Goal: Find specific page/section: Find specific page/section

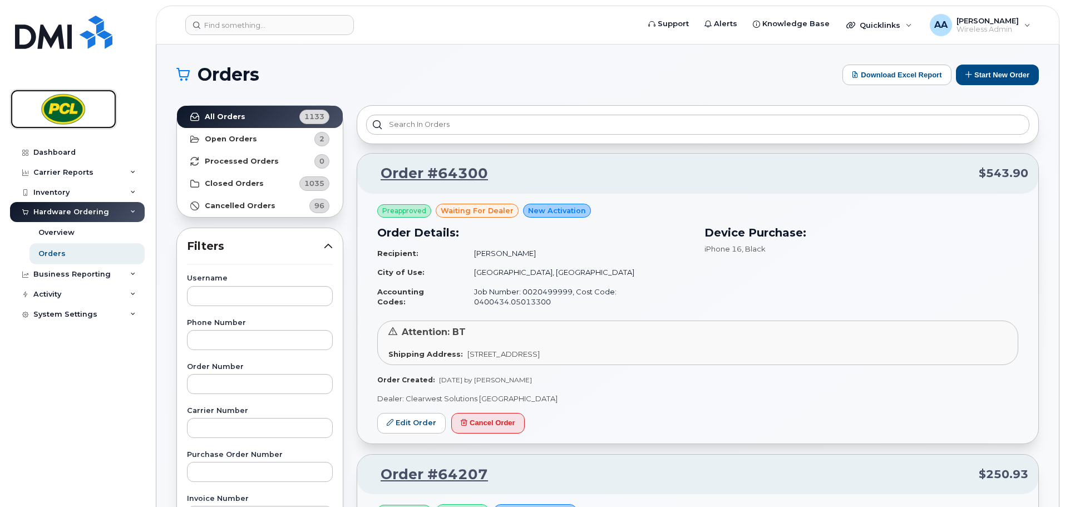
click at [66, 114] on img at bounding box center [64, 109] width 86 height 32
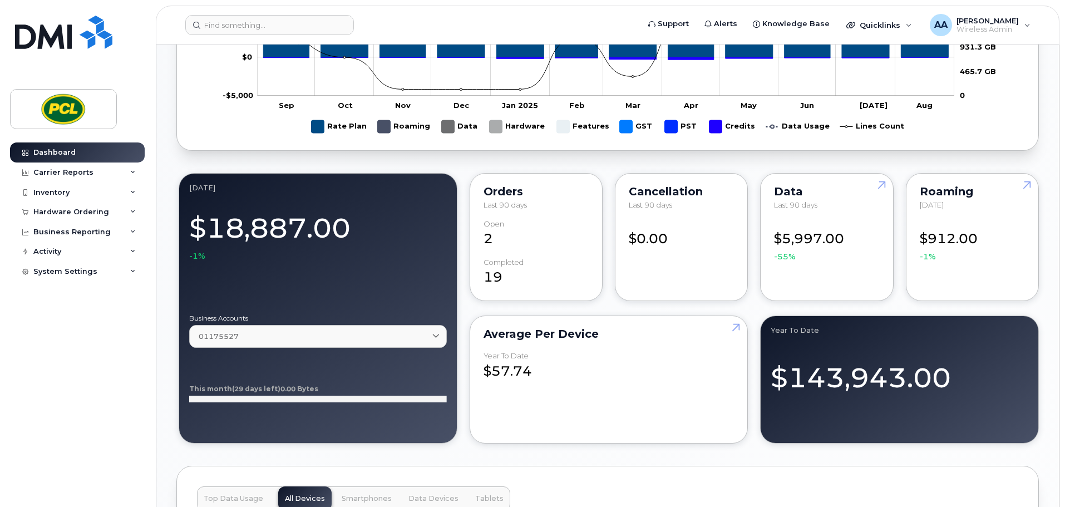
scroll to position [946, 0]
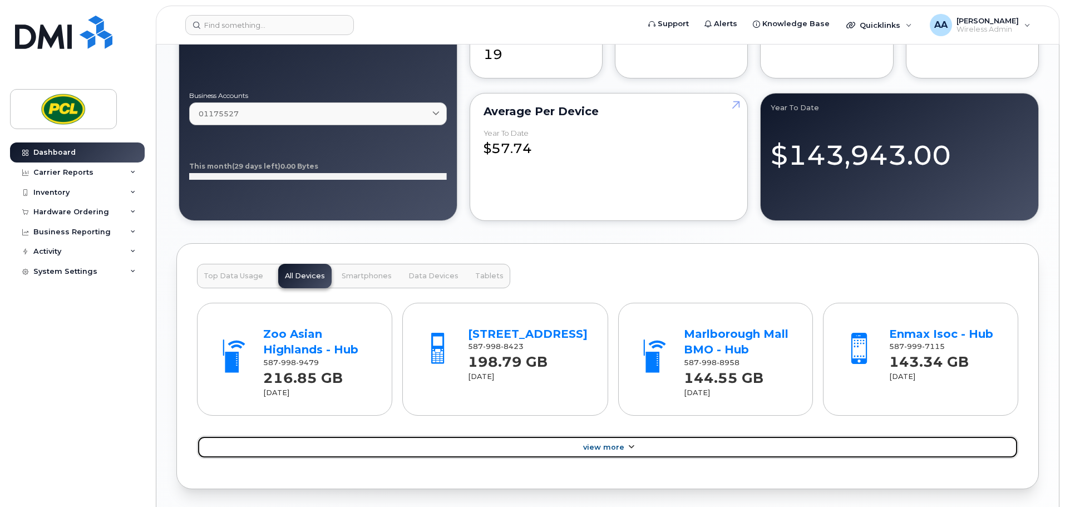
click at [663, 451] on link "View More" at bounding box center [607, 447] width 821 height 23
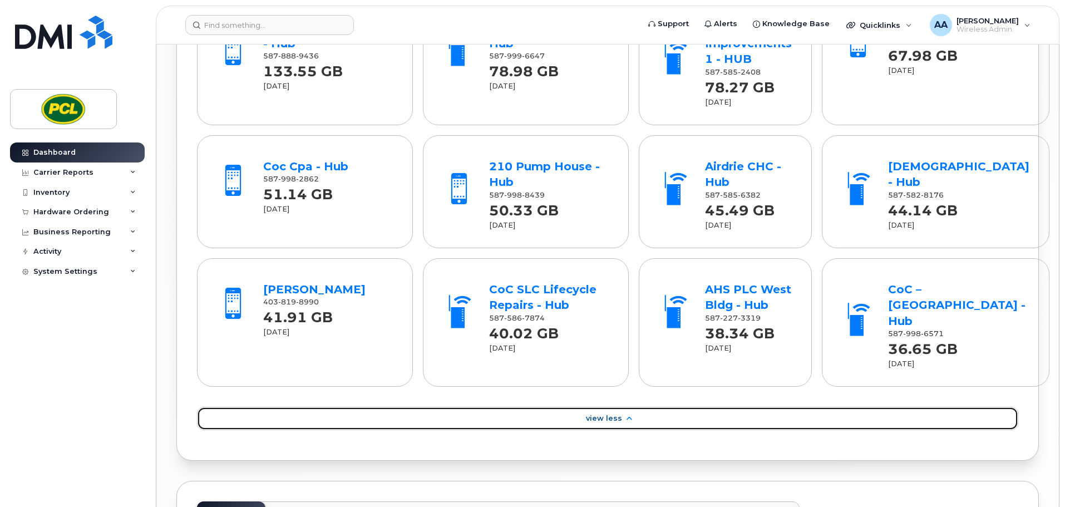
scroll to position [1447, 0]
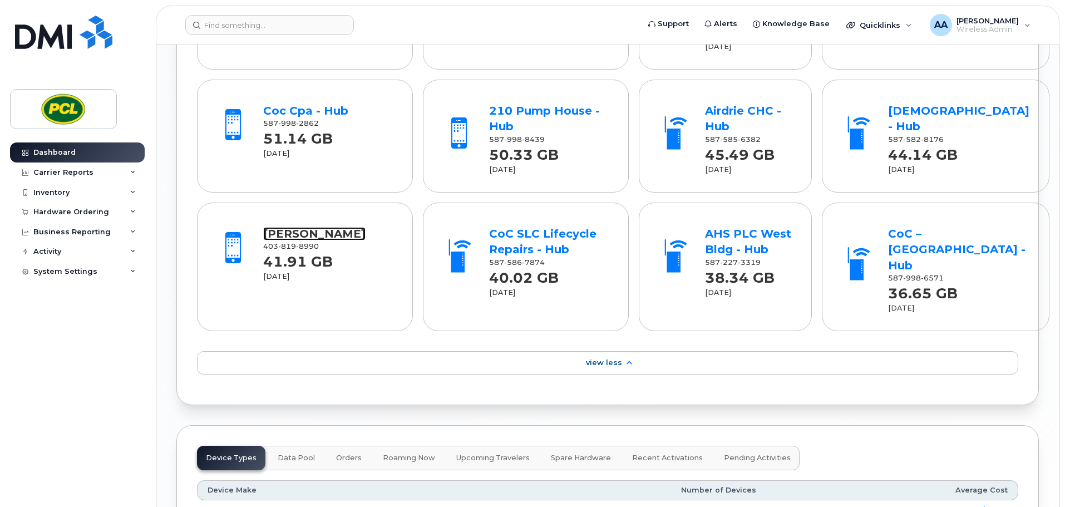
click at [316, 227] on link "Nick Briand" at bounding box center [314, 233] width 102 height 13
click at [87, 109] on img at bounding box center [64, 109] width 86 height 32
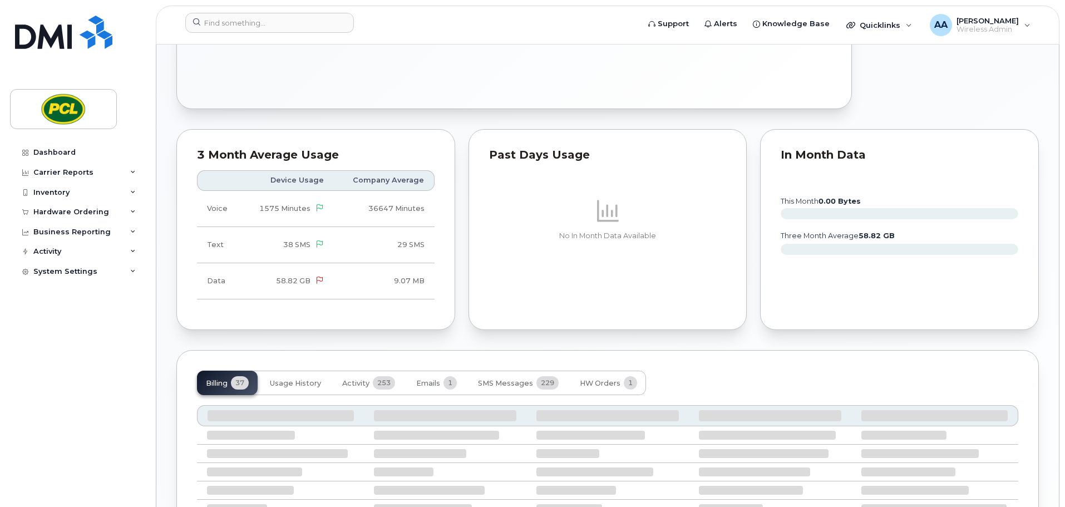
scroll to position [723, 0]
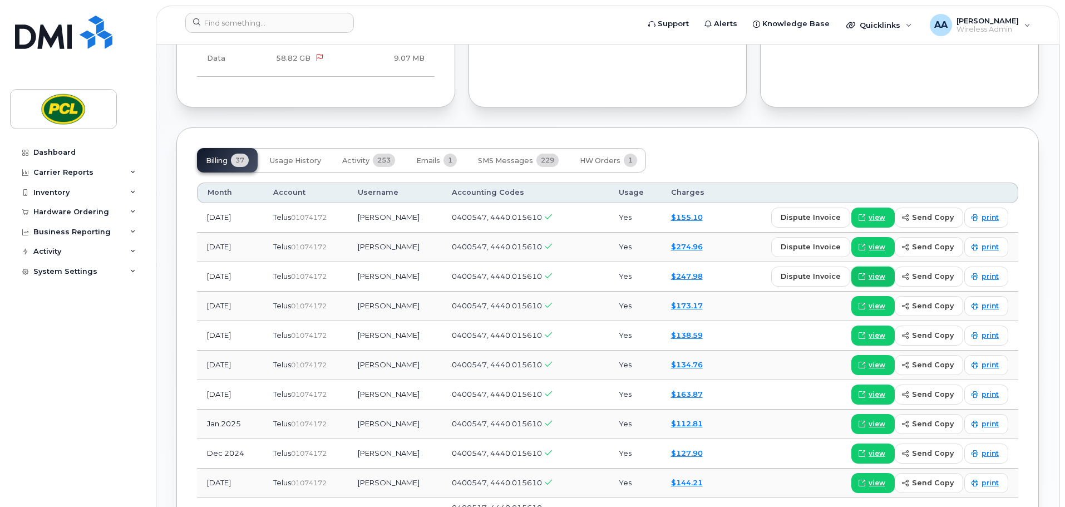
click at [880, 276] on span "view" at bounding box center [877, 277] width 17 height 10
click at [884, 278] on span "view" at bounding box center [877, 277] width 17 height 10
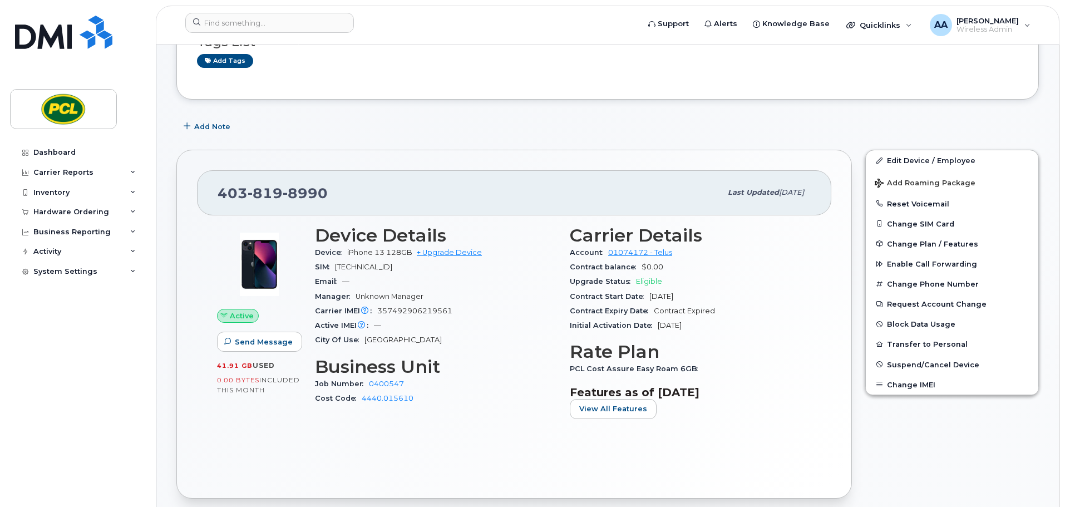
scroll to position [0, 0]
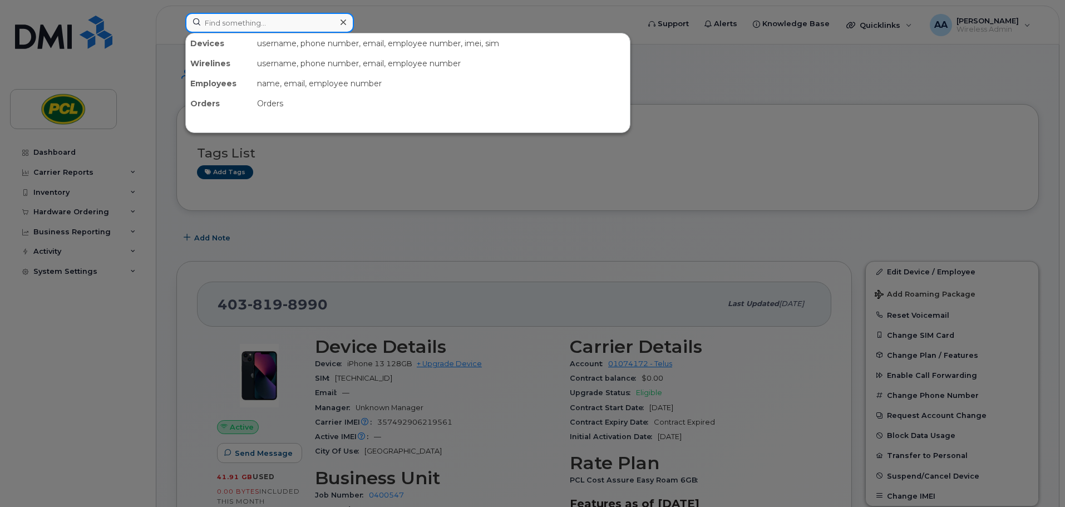
click at [277, 27] on input at bounding box center [269, 23] width 169 height 20
click at [279, 22] on input at bounding box center [269, 23] width 169 height 20
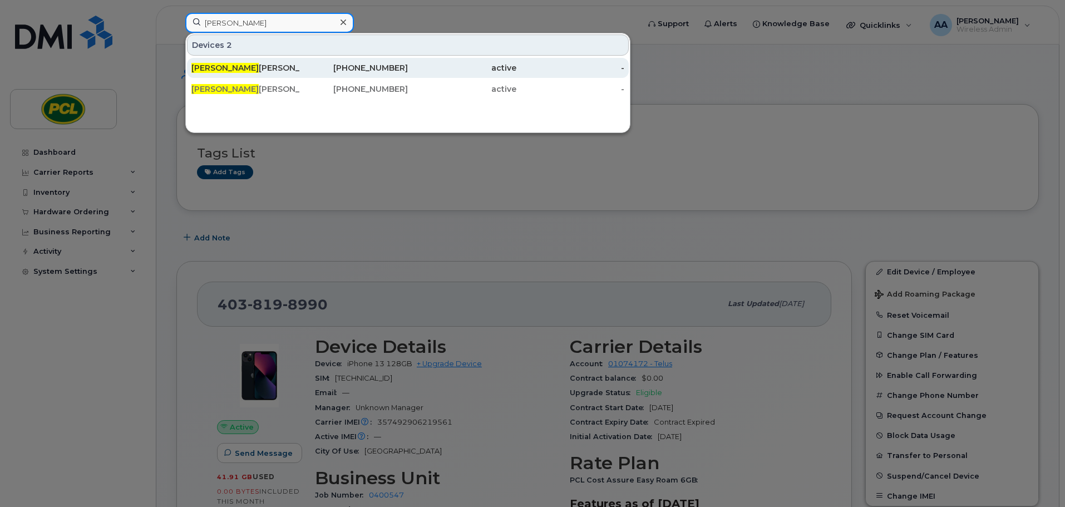
type input "mark g"
click at [294, 64] on div "Mark G authier Tablet" at bounding box center [245, 67] width 109 height 11
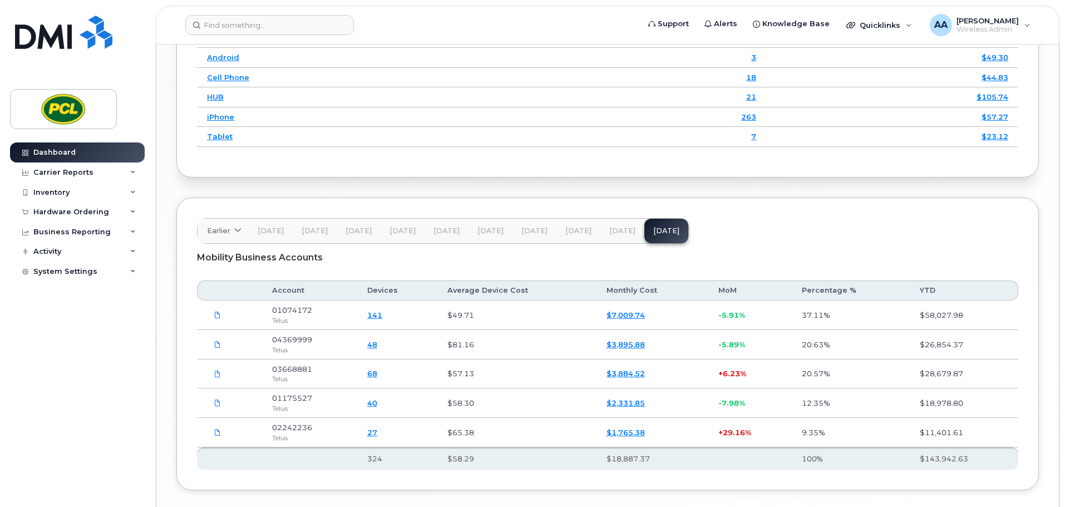
scroll to position [1391, 0]
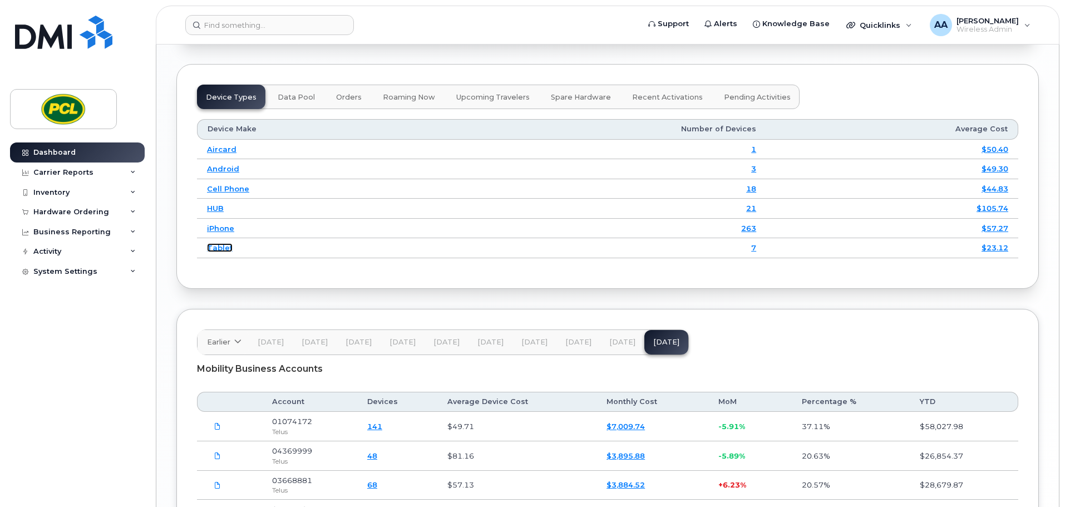
click at [225, 247] on link "Tablet" at bounding box center [220, 247] width 26 height 9
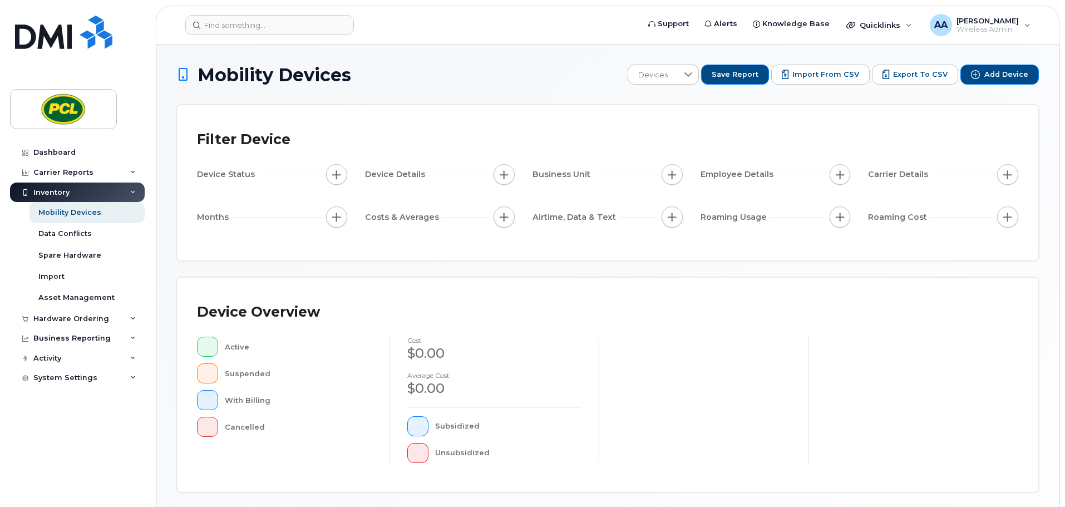
scroll to position [258, 0]
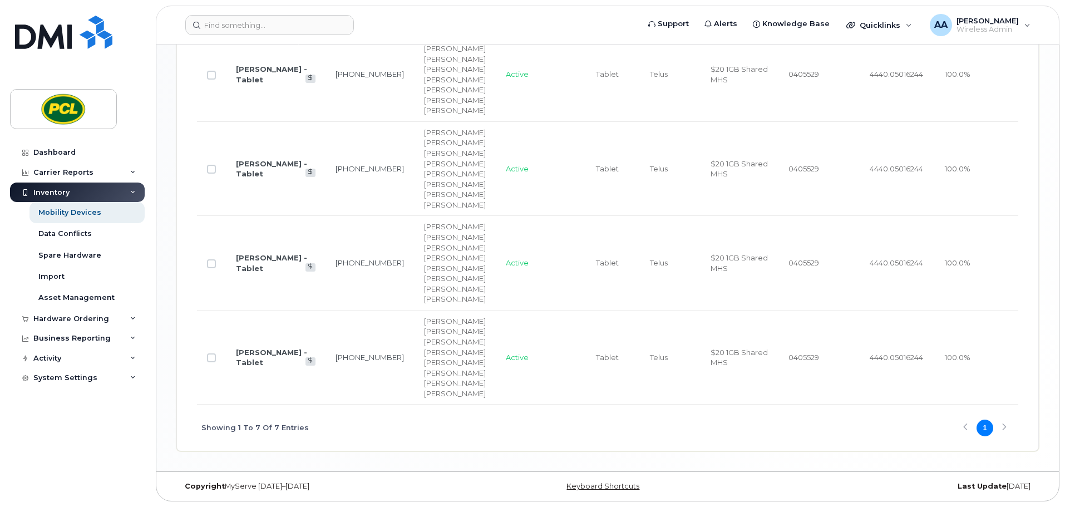
scroll to position [885, 0]
click at [1003, 427] on div "Showing 1 To 7 Of 7 Entries 1" at bounding box center [607, 428] width 821 height 46
click at [978, 426] on button "1" at bounding box center [985, 428] width 17 height 17
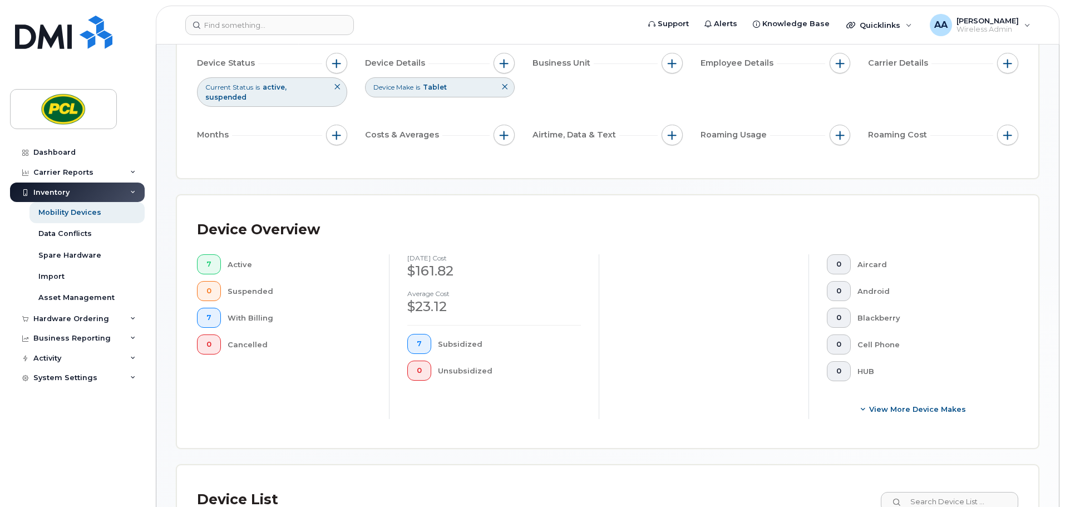
scroll to position [0, 0]
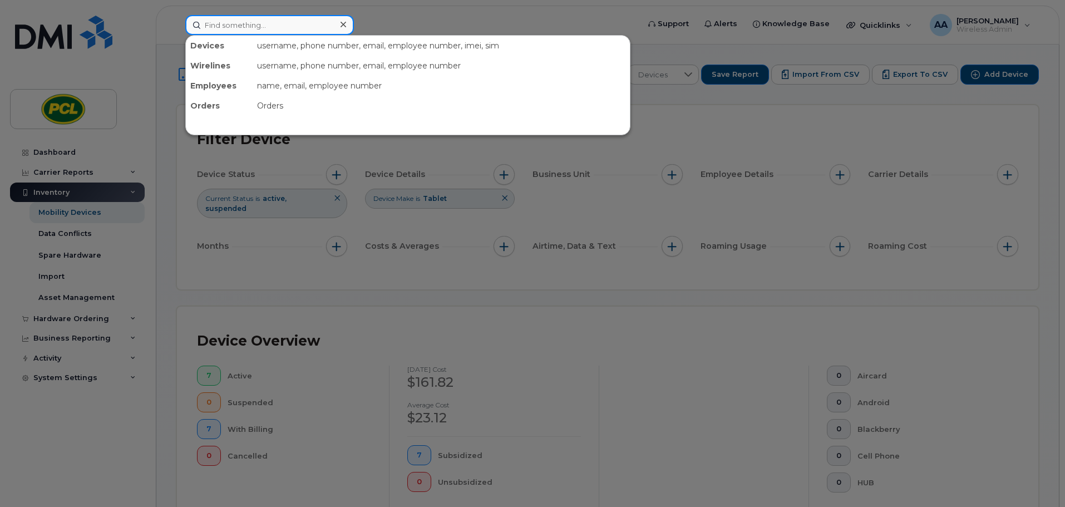
click at [257, 20] on input at bounding box center [269, 25] width 169 height 20
click at [124, 54] on div at bounding box center [532, 253] width 1065 height 507
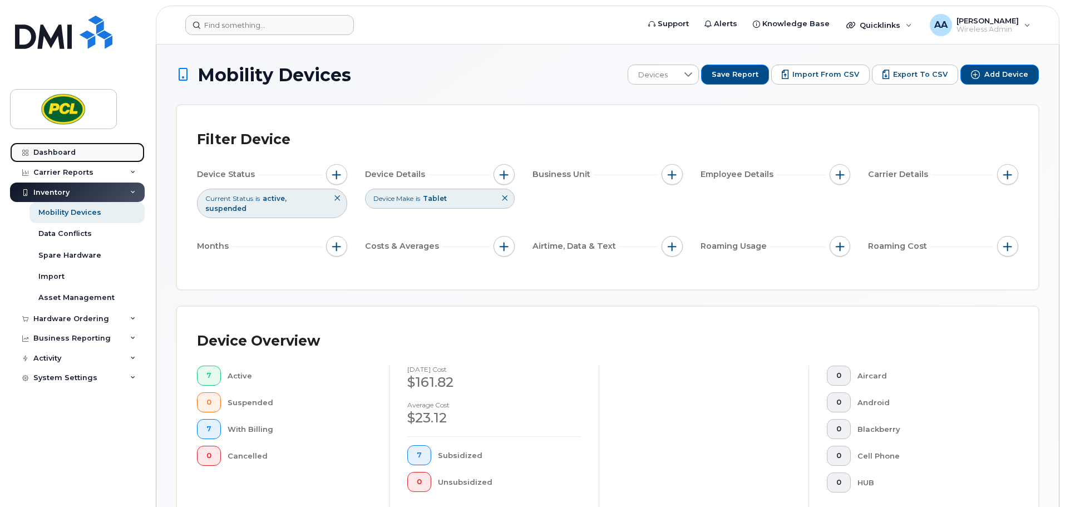
click at [66, 146] on link "Dashboard" at bounding box center [77, 152] width 135 height 20
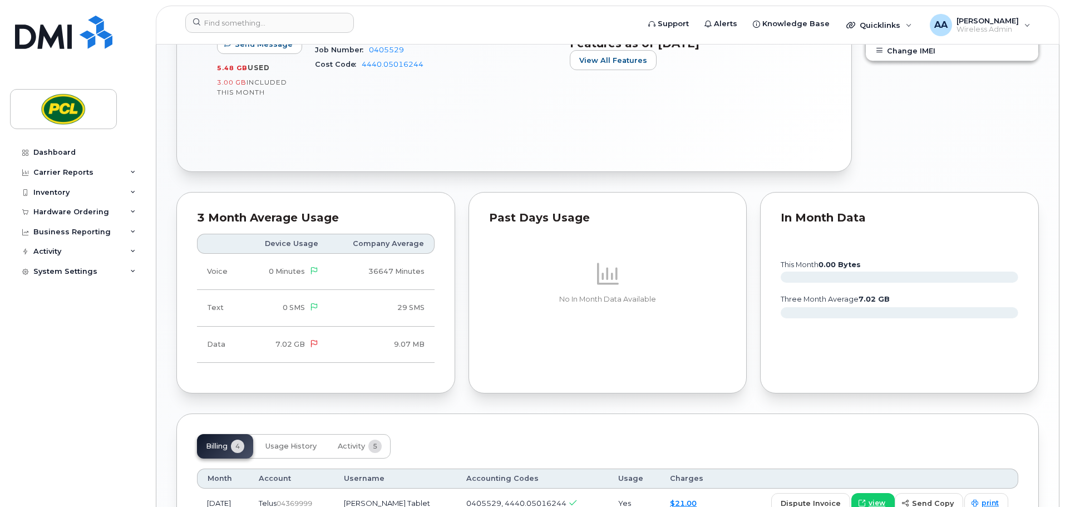
scroll to position [631, 0]
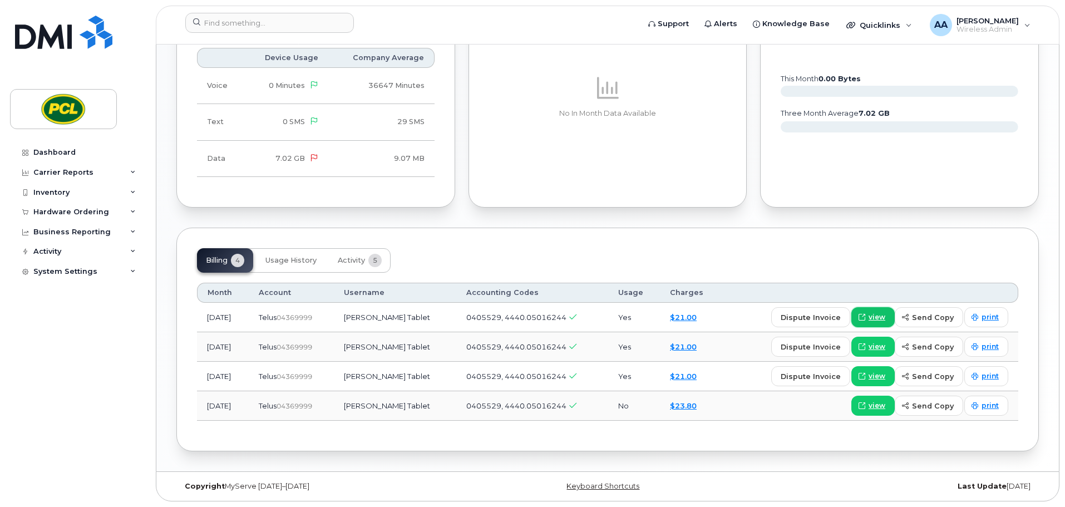
click at [877, 309] on link "view" at bounding box center [872, 317] width 43 height 20
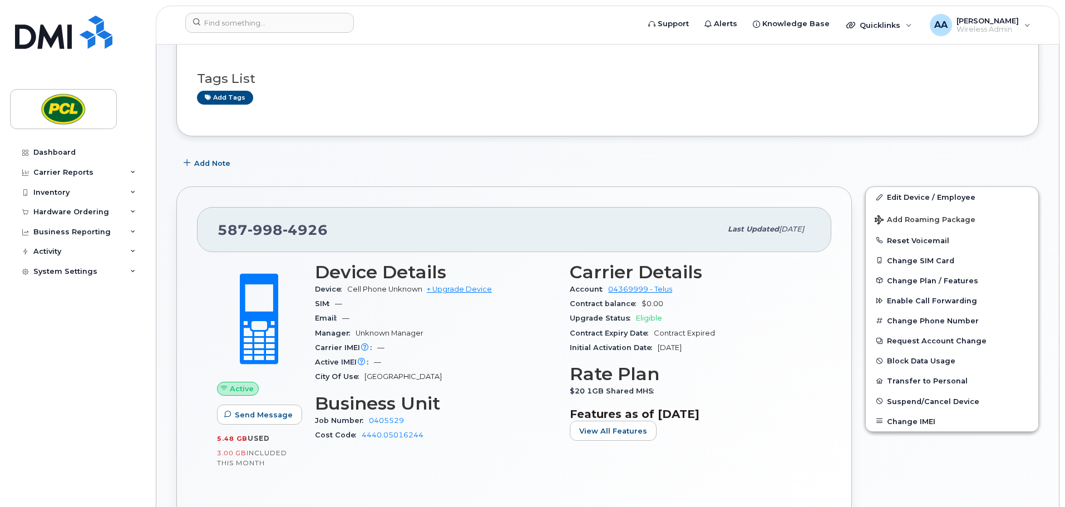
scroll to position [0, 0]
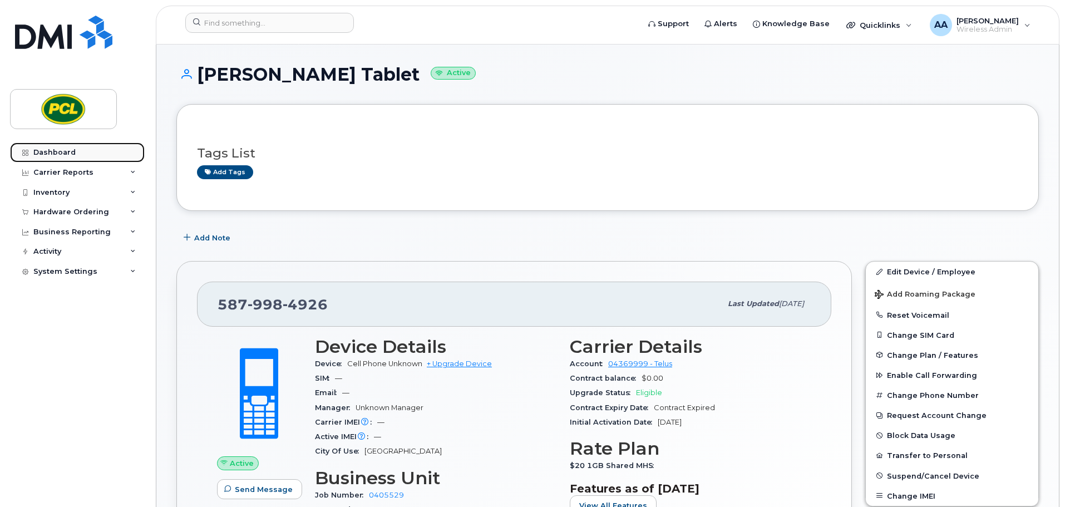
click at [52, 156] on div "Dashboard" at bounding box center [54, 152] width 42 height 9
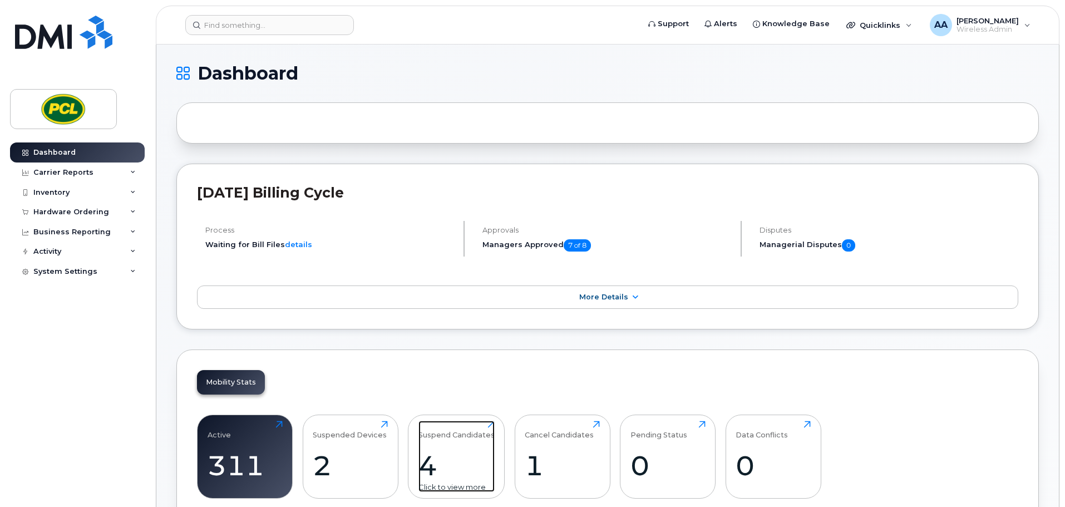
click at [457, 446] on div "Suspend Candidates 4 Click to view more" at bounding box center [456, 456] width 76 height 71
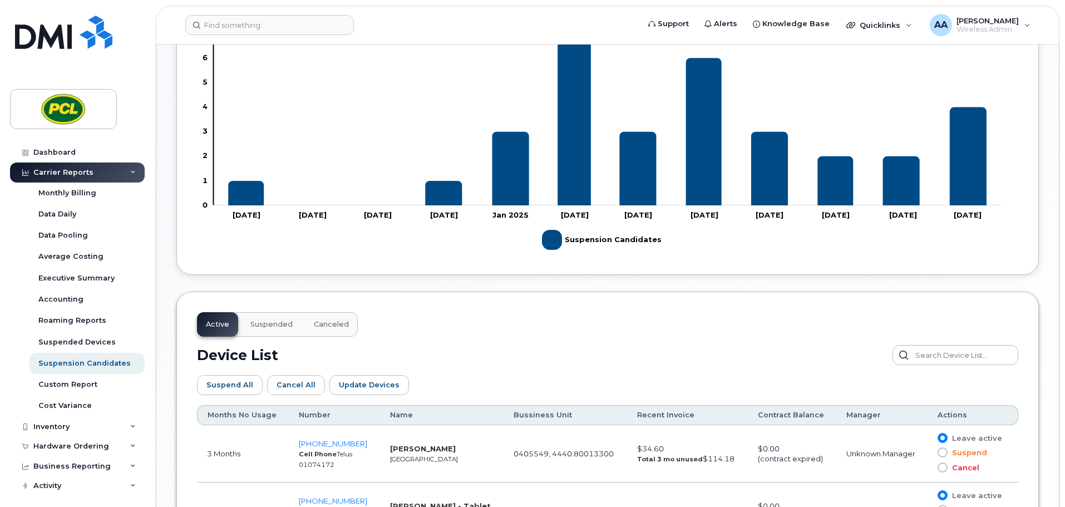
scroll to position [501, 0]
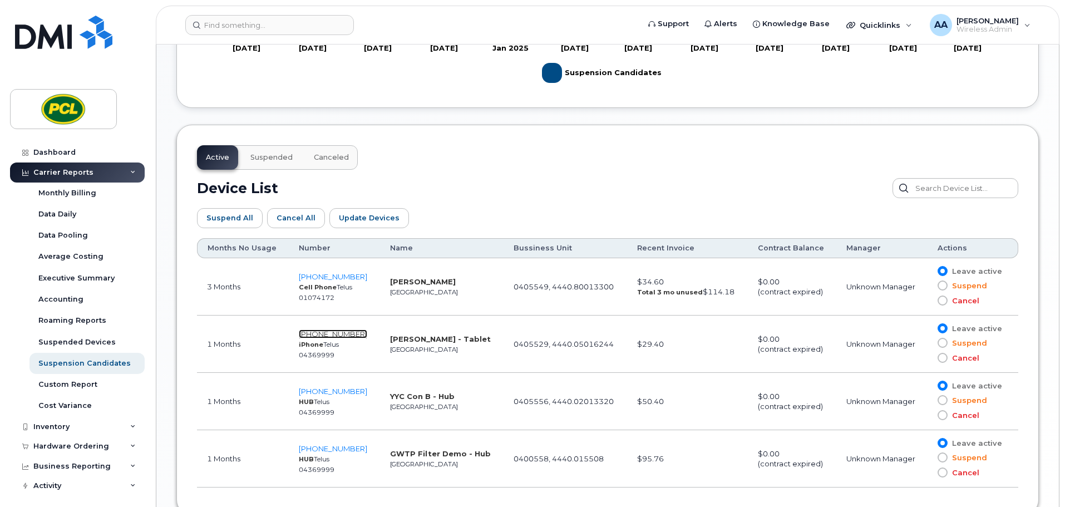
click at [327, 334] on span "[PHONE_NUMBER]" at bounding box center [333, 333] width 68 height 9
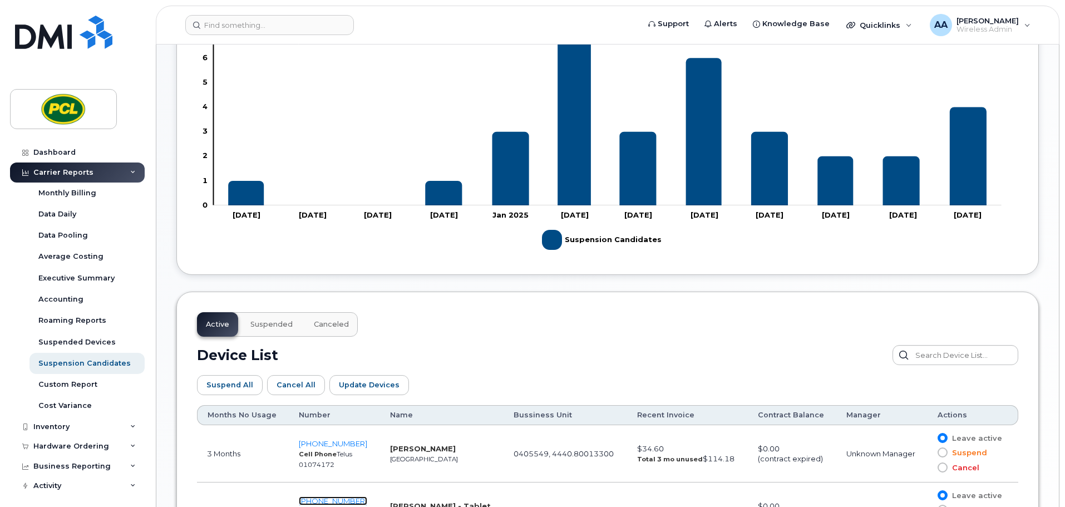
scroll to position [390, 0]
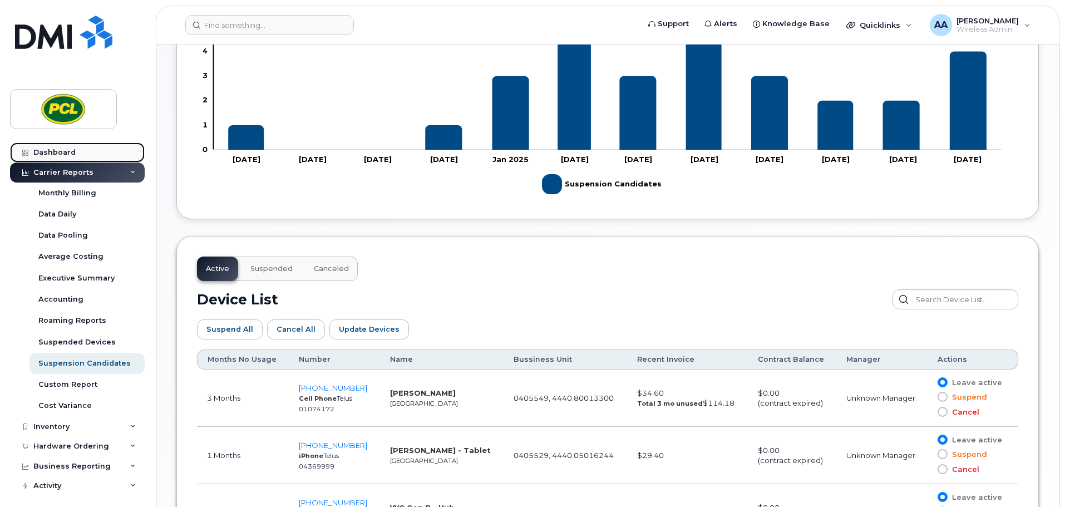
click at [75, 156] on link "Dashboard" at bounding box center [77, 152] width 135 height 20
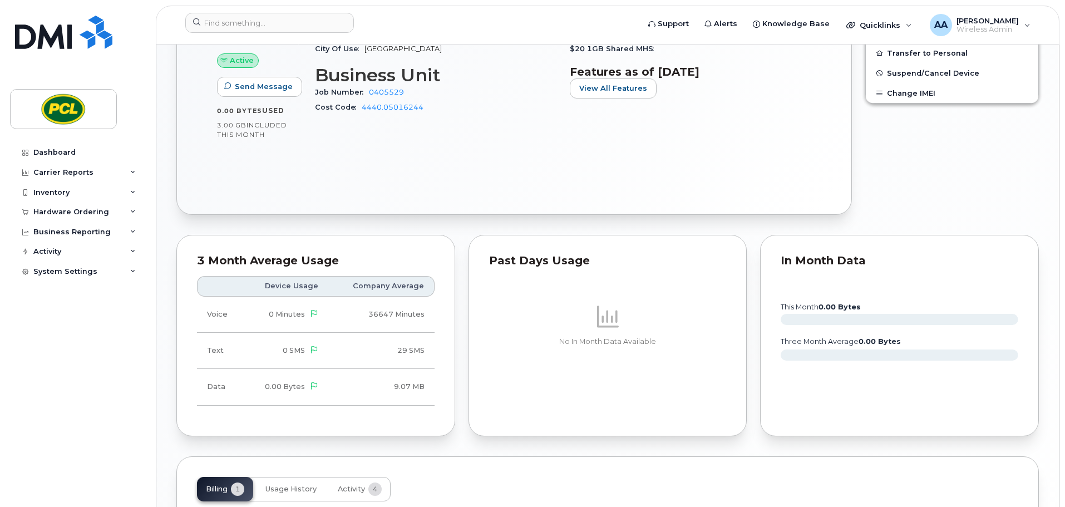
scroll to position [585, 0]
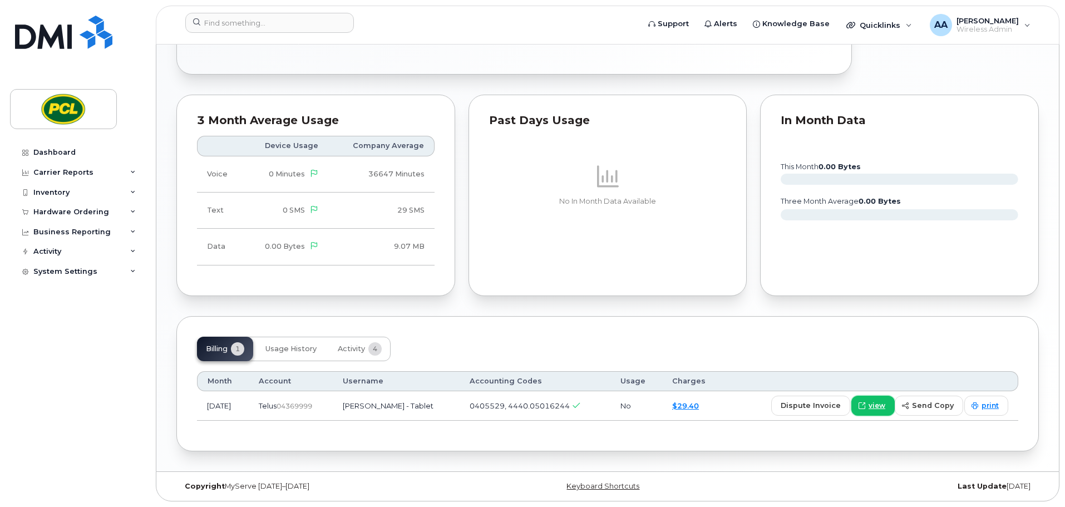
click at [876, 410] on span "view" at bounding box center [877, 406] width 17 height 10
click at [241, 17] on input at bounding box center [269, 23] width 169 height 20
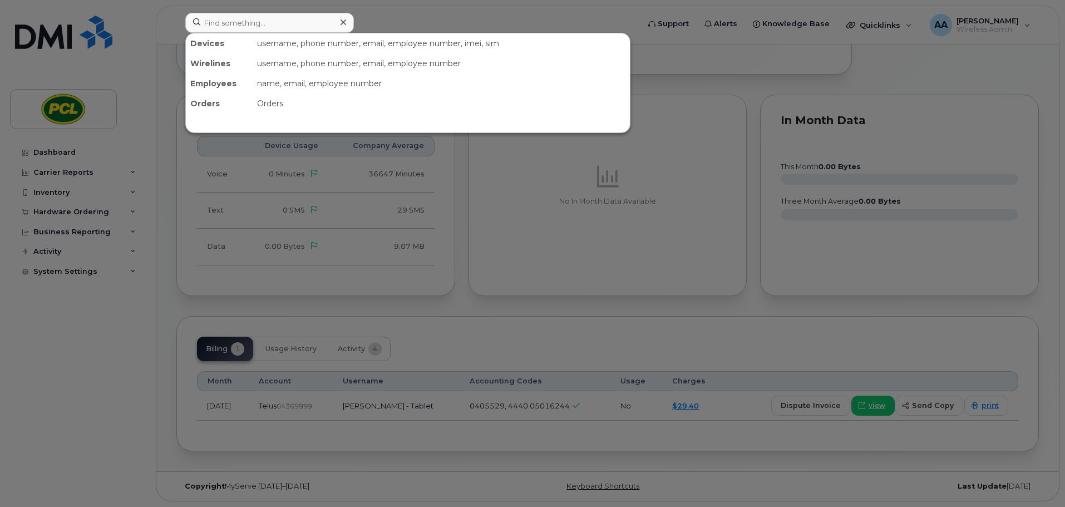
click at [139, 81] on div at bounding box center [532, 253] width 1065 height 507
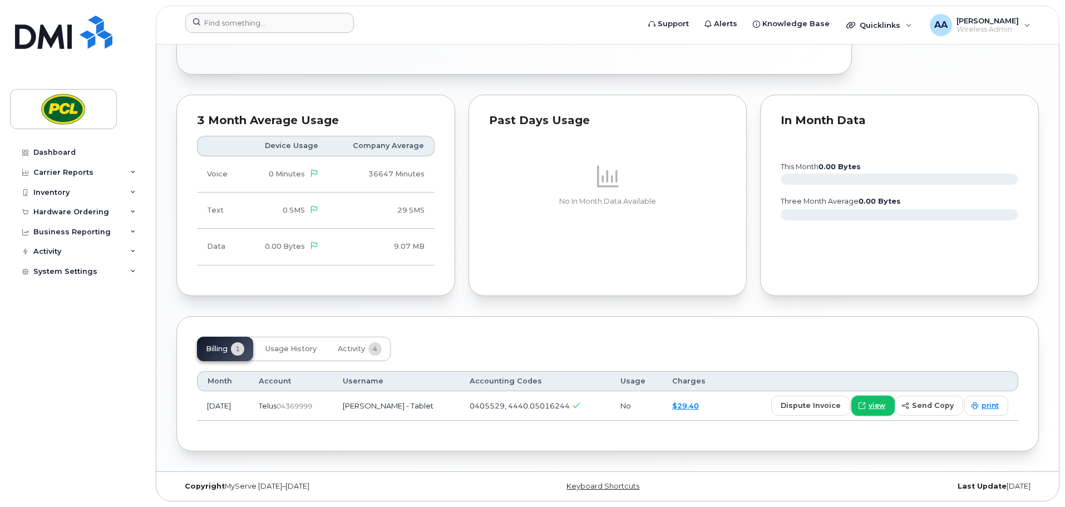
click at [872, 410] on link "view" at bounding box center [872, 406] width 43 height 20
click at [988, 408] on span "print" at bounding box center [990, 406] width 17 height 10
click at [72, 122] on img at bounding box center [64, 109] width 86 height 32
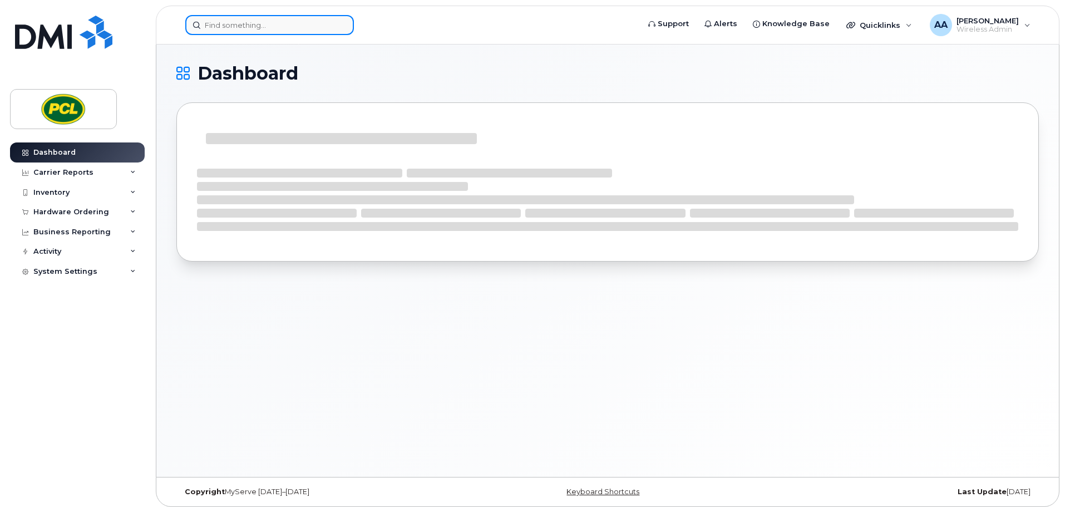
click at [264, 22] on input at bounding box center [269, 25] width 169 height 20
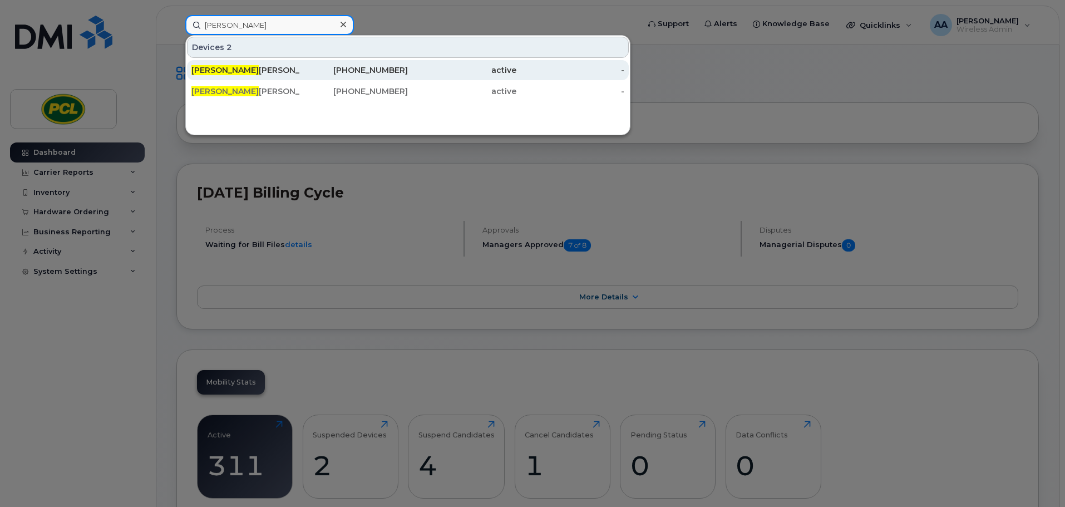
type input "[PERSON_NAME]"
click at [245, 72] on div "[PERSON_NAME] Tablet" at bounding box center [245, 70] width 109 height 11
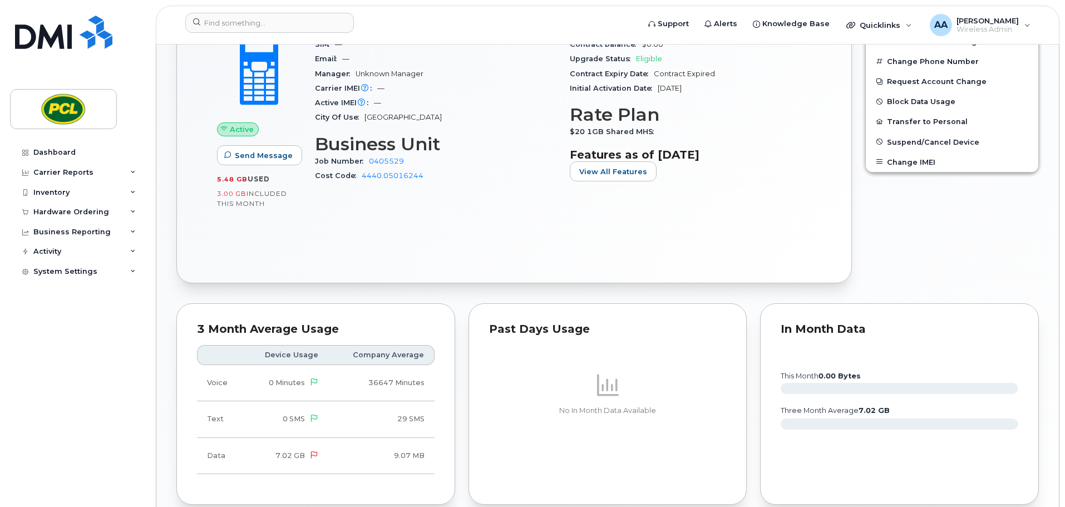
scroll to position [612, 0]
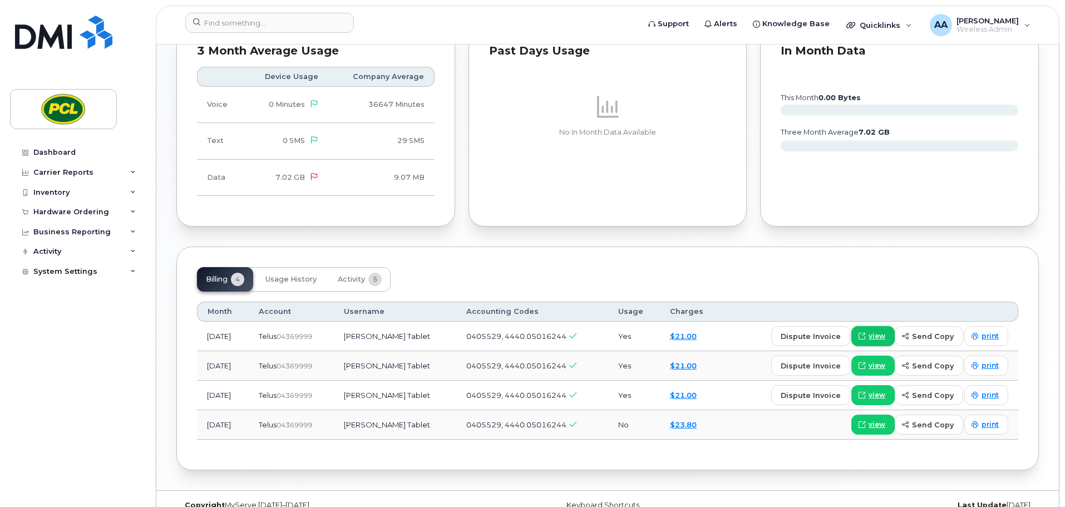
click at [879, 339] on span "view" at bounding box center [877, 336] width 17 height 10
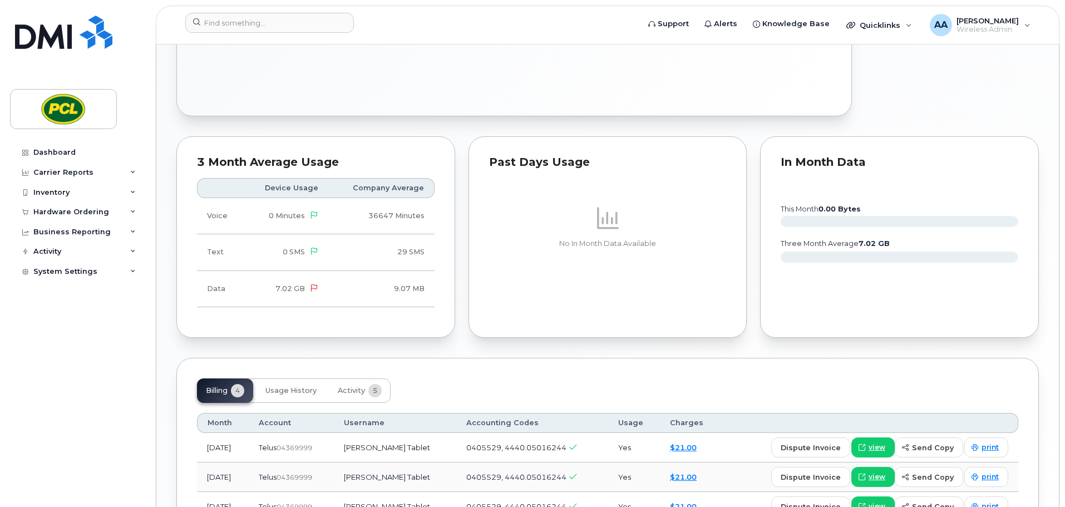
scroll to position [557, 0]
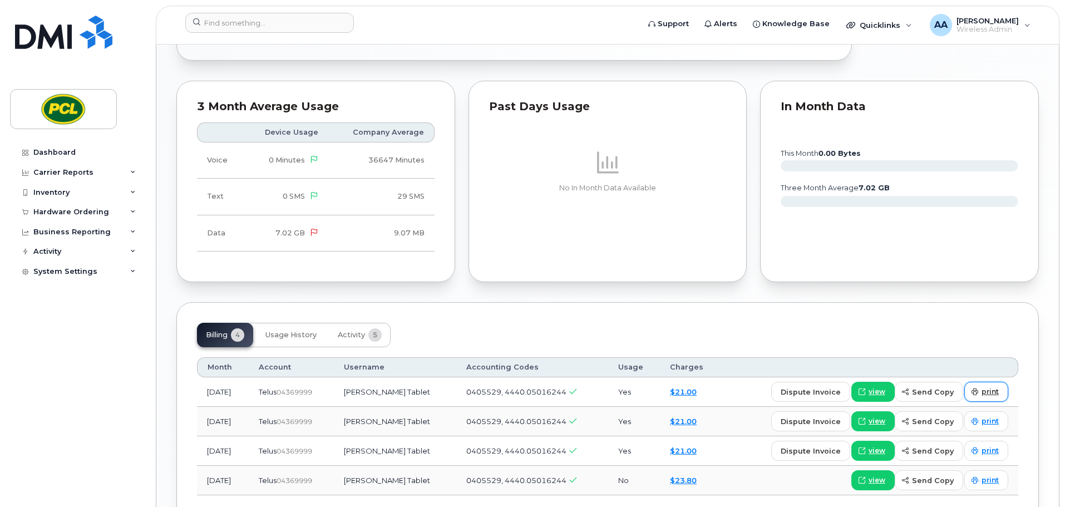
click at [993, 396] on span "print" at bounding box center [990, 392] width 17 height 10
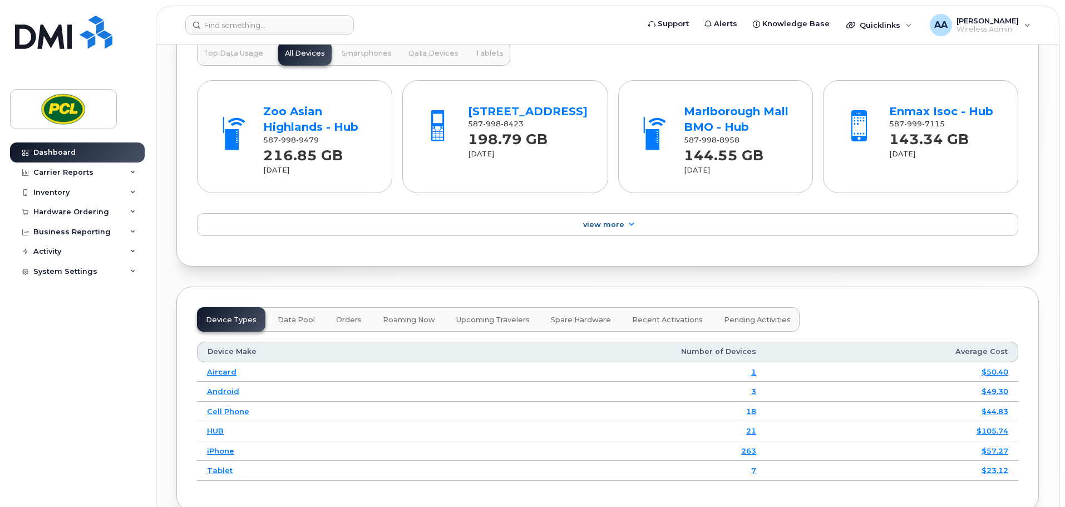
scroll to position [1336, 0]
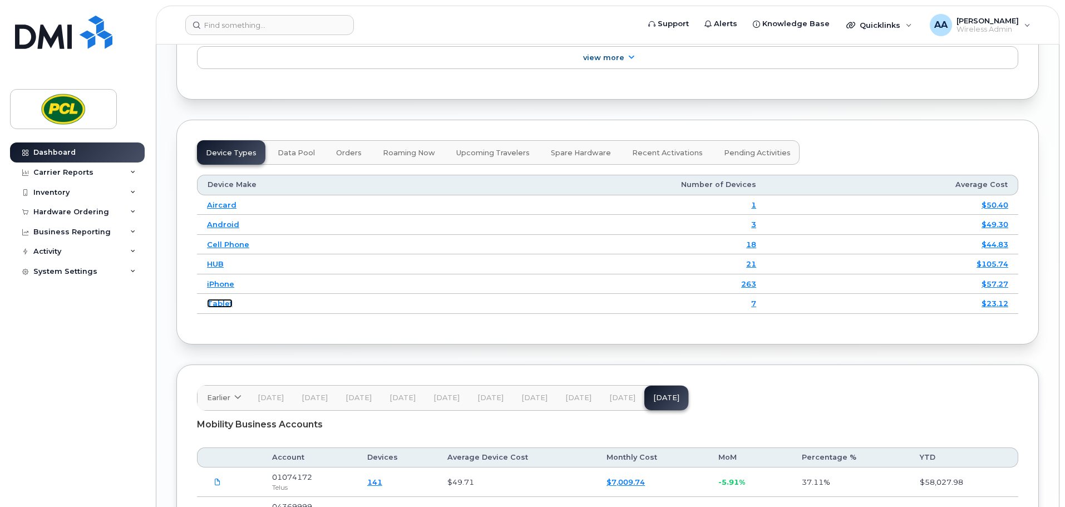
click at [217, 304] on link "Tablet" at bounding box center [220, 303] width 26 height 9
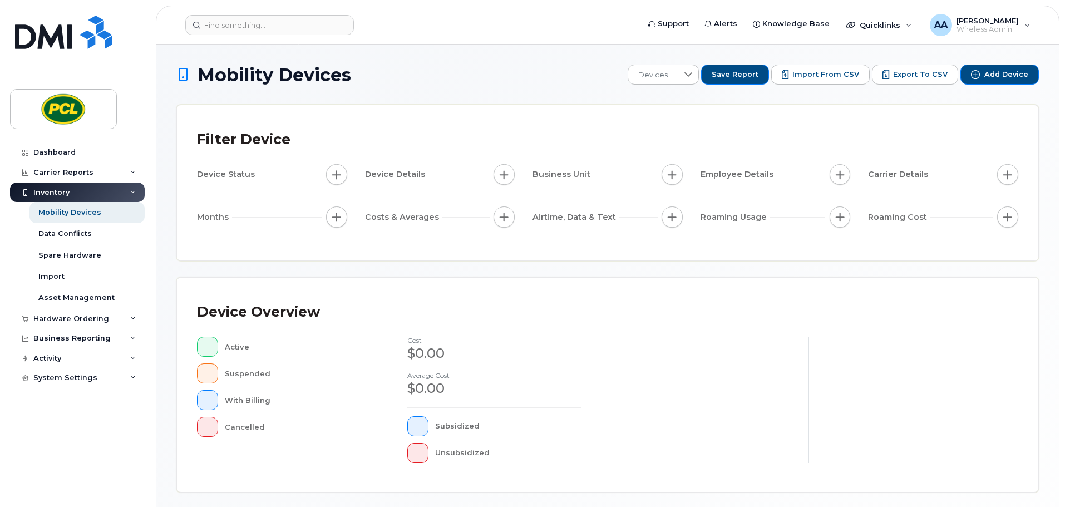
scroll to position [258, 0]
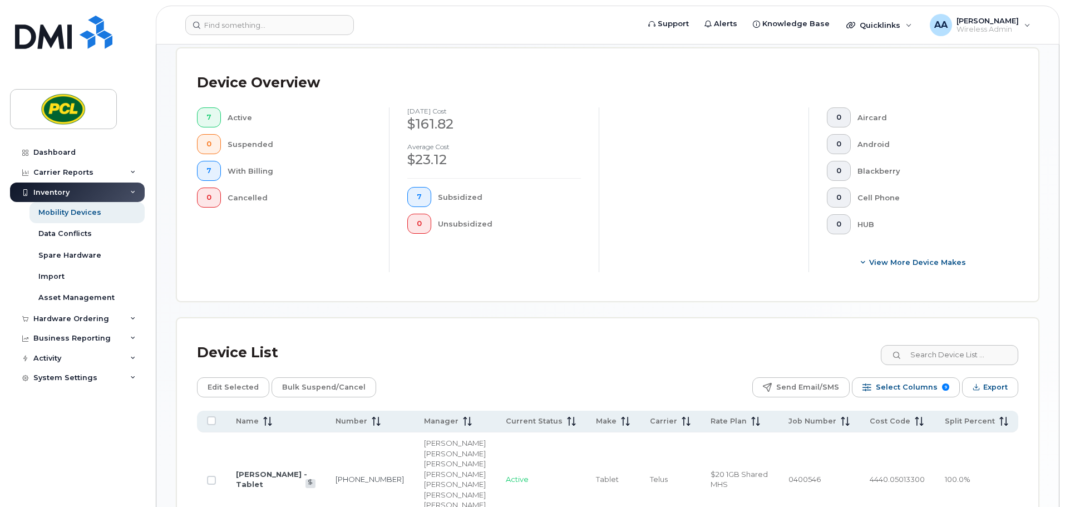
scroll to position [481, 0]
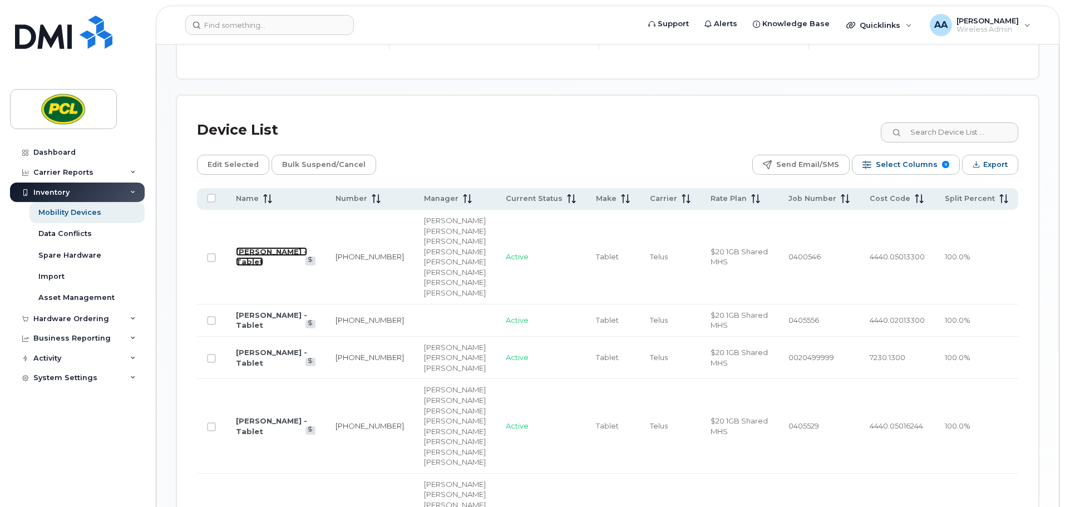
click at [278, 250] on link "[PERSON_NAME] - Tablet" at bounding box center [271, 256] width 71 height 19
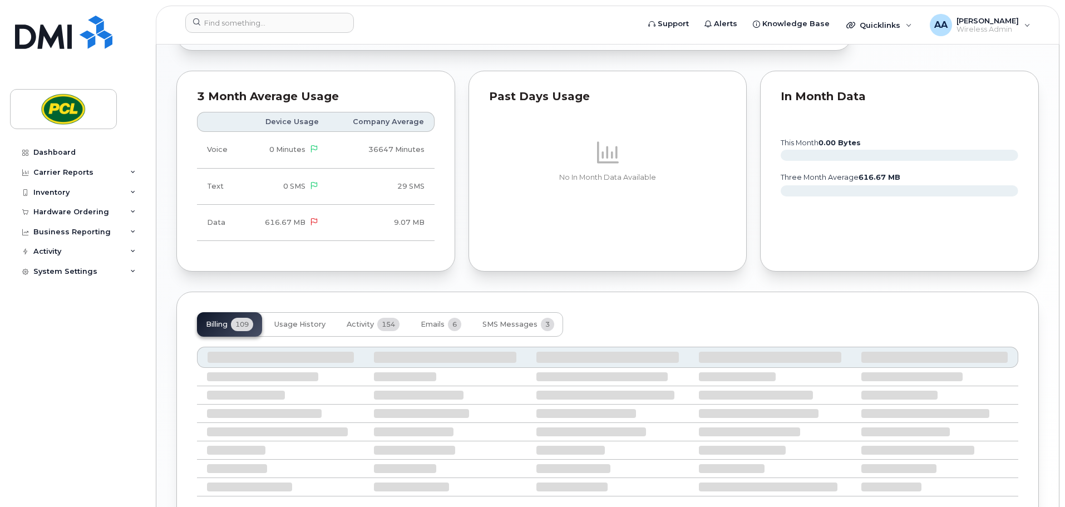
scroll to position [612, 0]
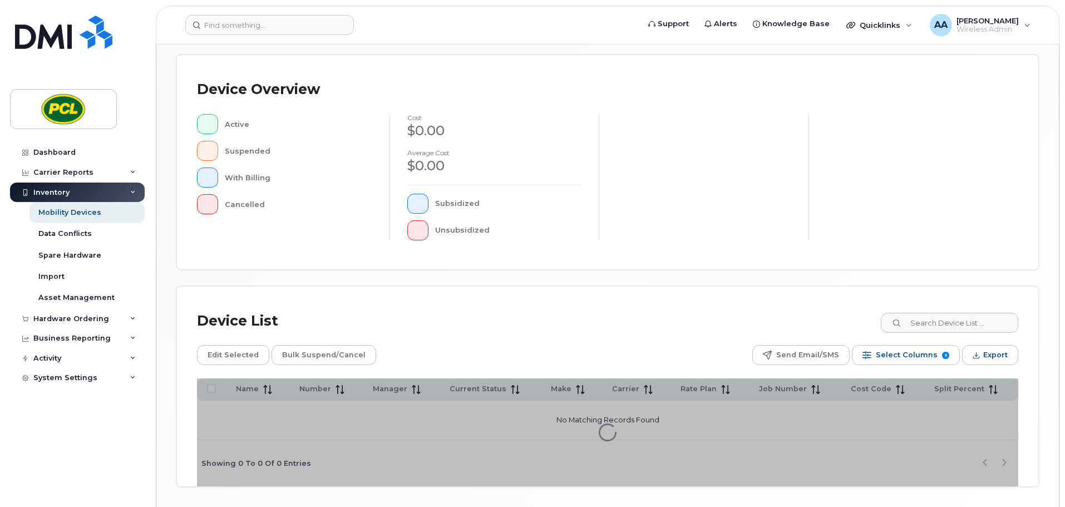
scroll to position [258, 0]
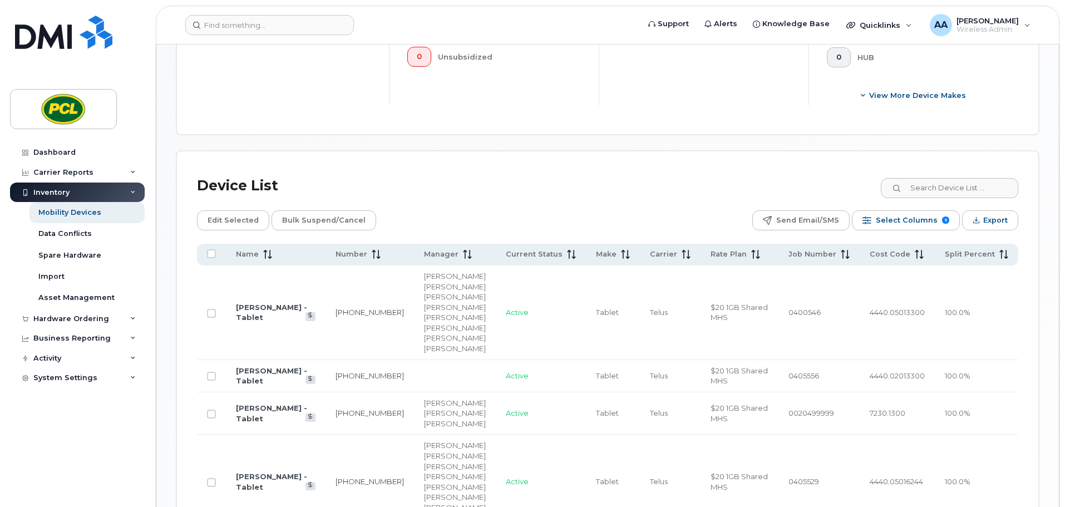
scroll to position [481, 0]
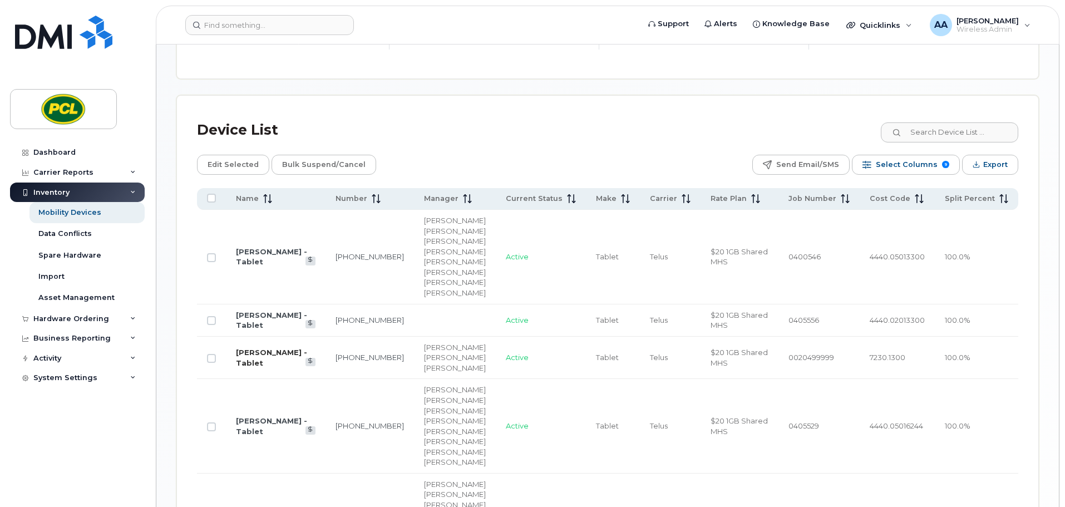
scroll to position [592, 0]
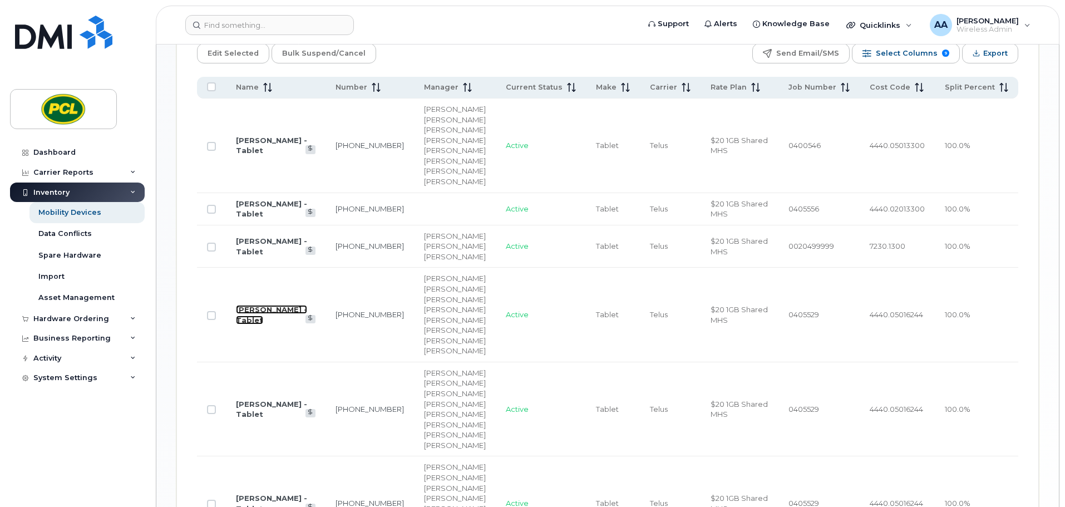
click at [266, 324] on link "[PERSON_NAME] - Tablet" at bounding box center [271, 314] width 71 height 19
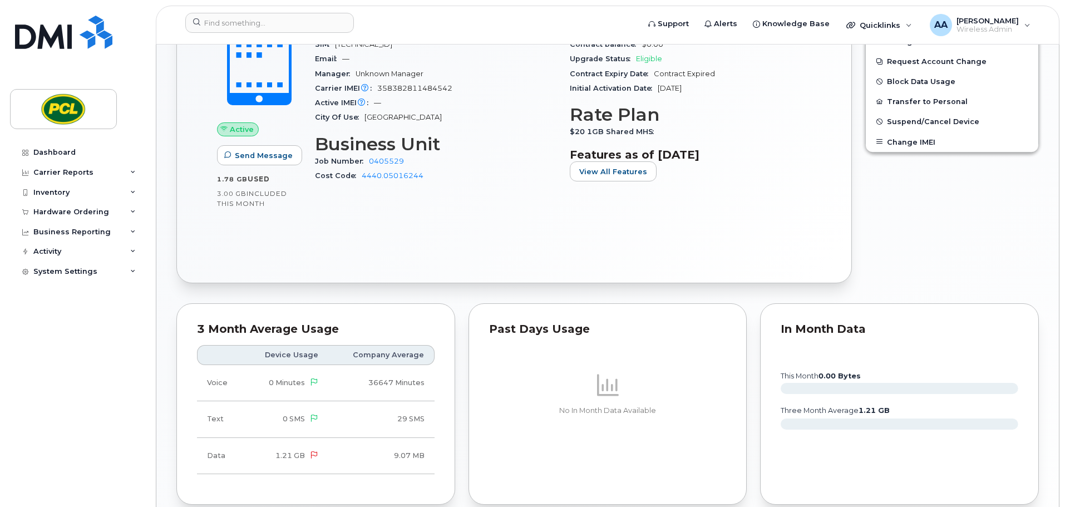
scroll to position [557, 0]
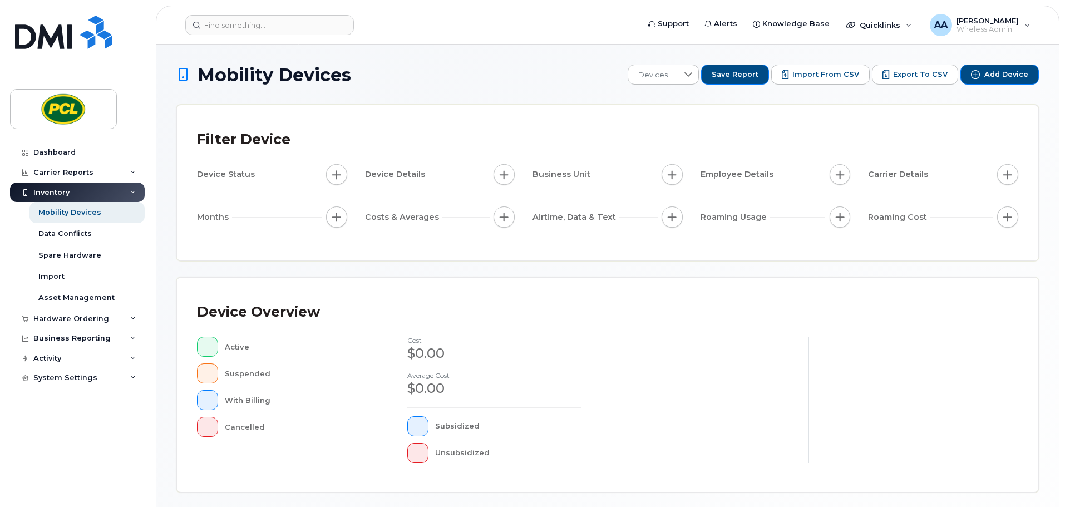
scroll to position [258, 0]
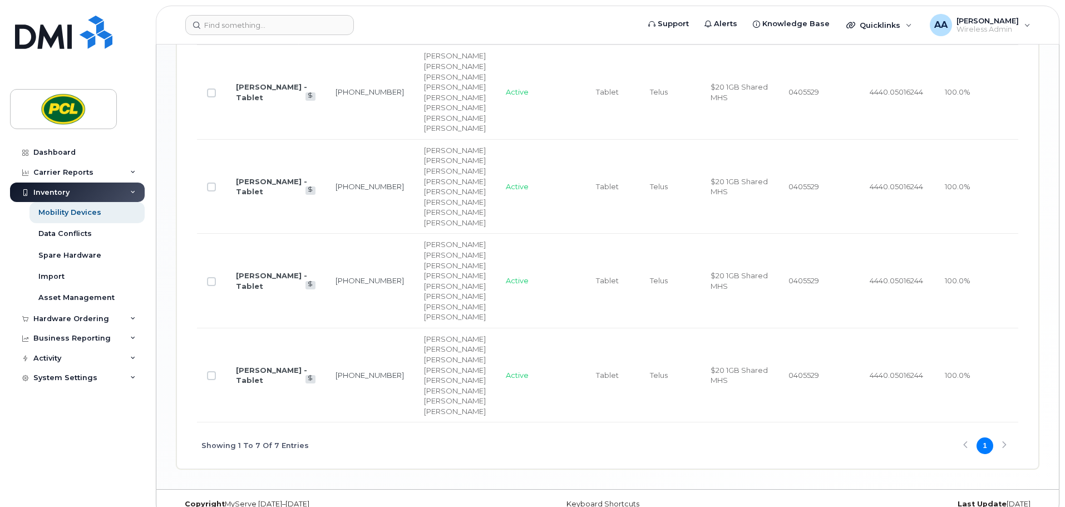
scroll to position [885, 0]
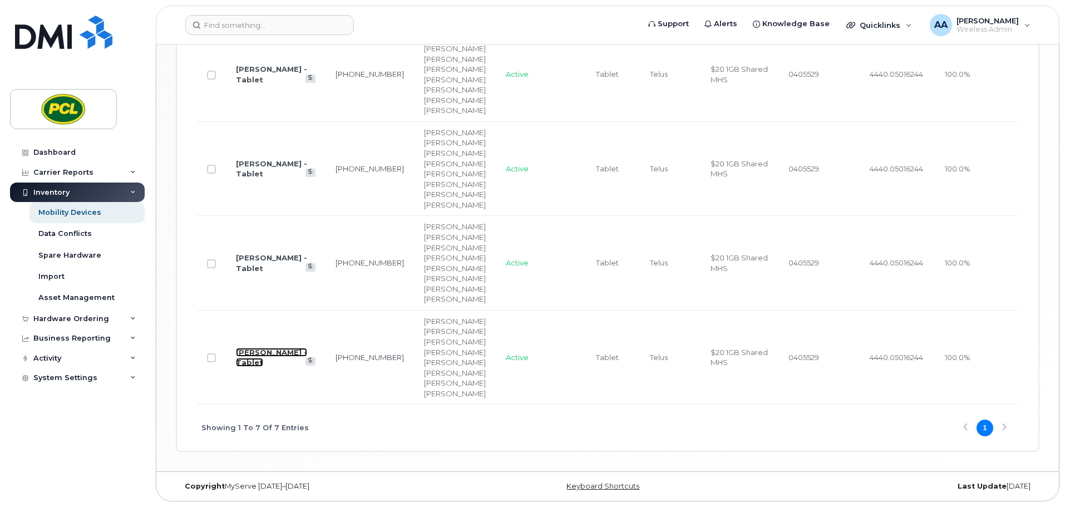
click at [279, 352] on link "[PERSON_NAME] - Tablet" at bounding box center [271, 357] width 71 height 19
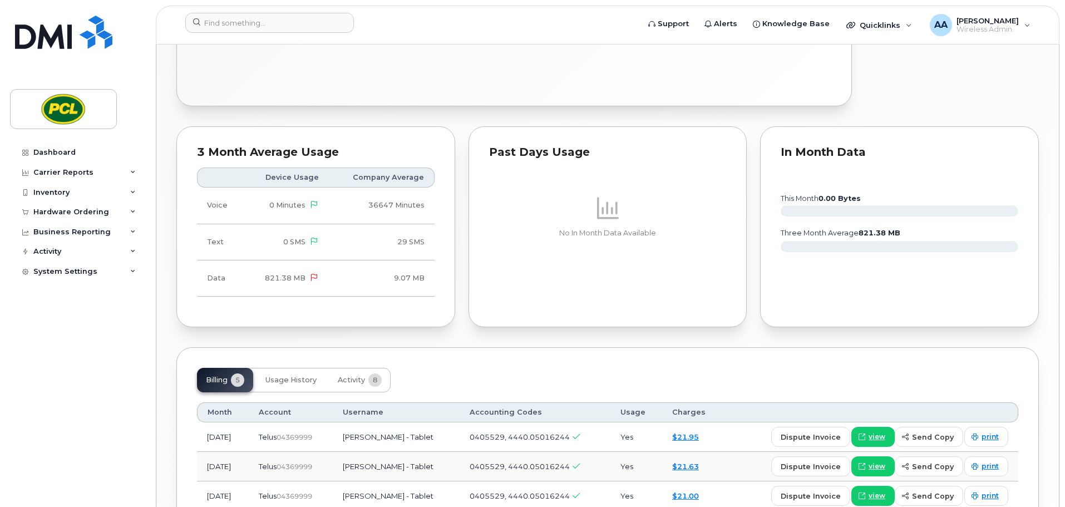
scroll to position [650, 0]
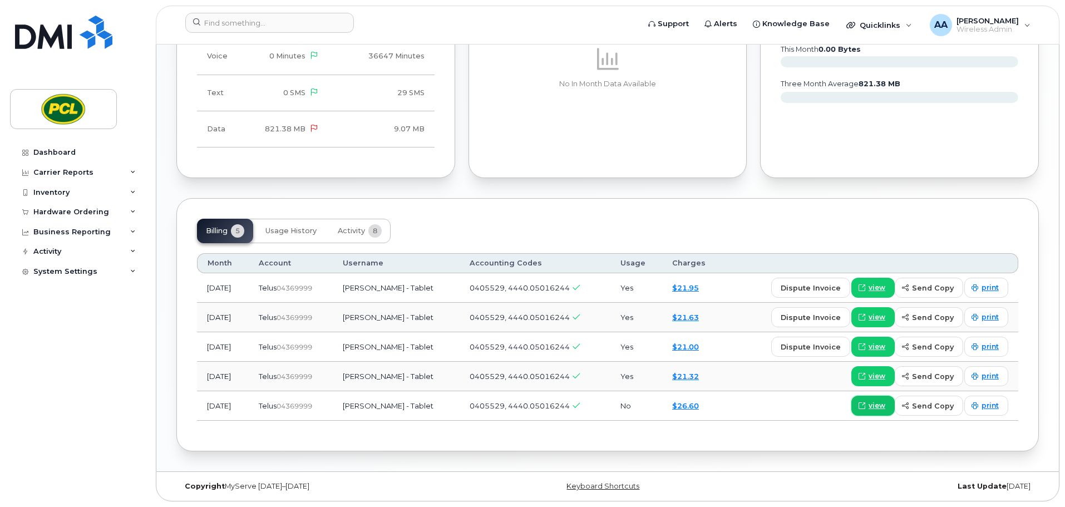
click at [867, 407] on span at bounding box center [862, 406] width 10 height 10
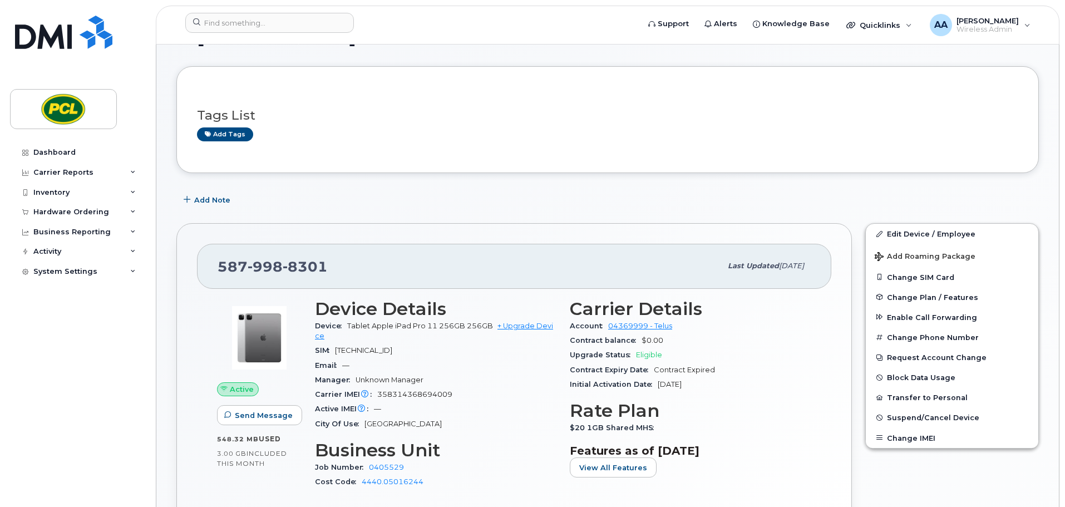
scroll to position [0, 0]
